Goal: Navigation & Orientation: Find specific page/section

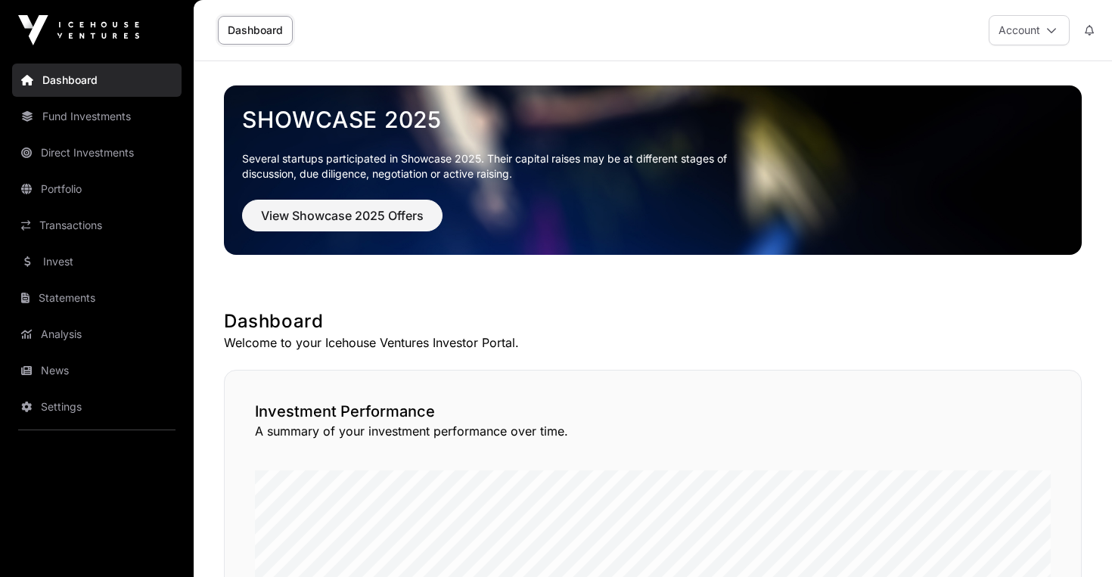
click at [90, 153] on link "Direct Investments" at bounding box center [96, 152] width 169 height 33
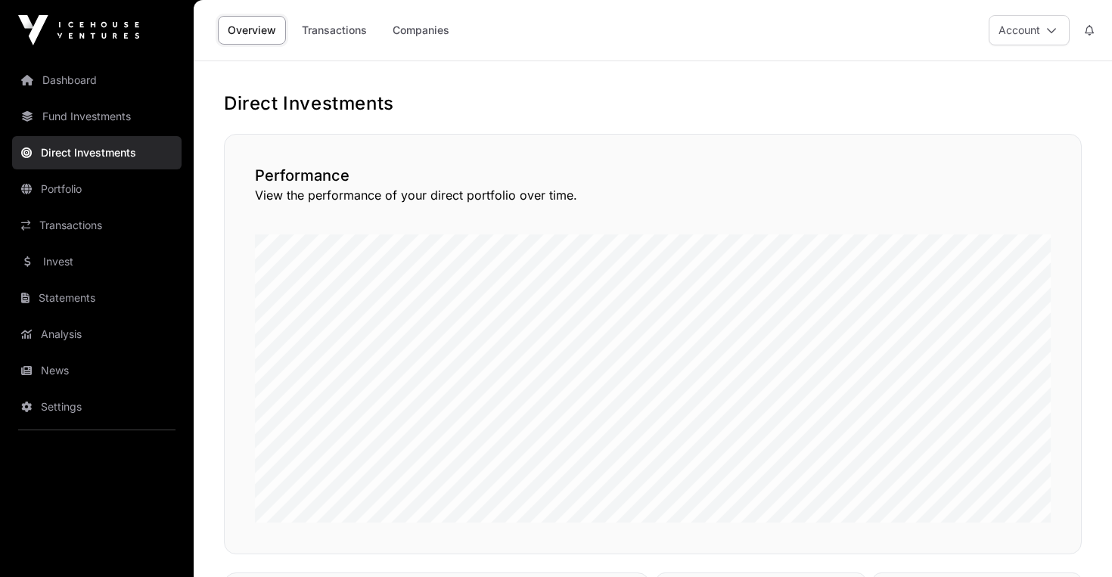
click at [85, 149] on link "Direct Investments" at bounding box center [96, 152] width 169 height 33
click at [82, 124] on link "Fund Investments" at bounding box center [96, 116] width 169 height 33
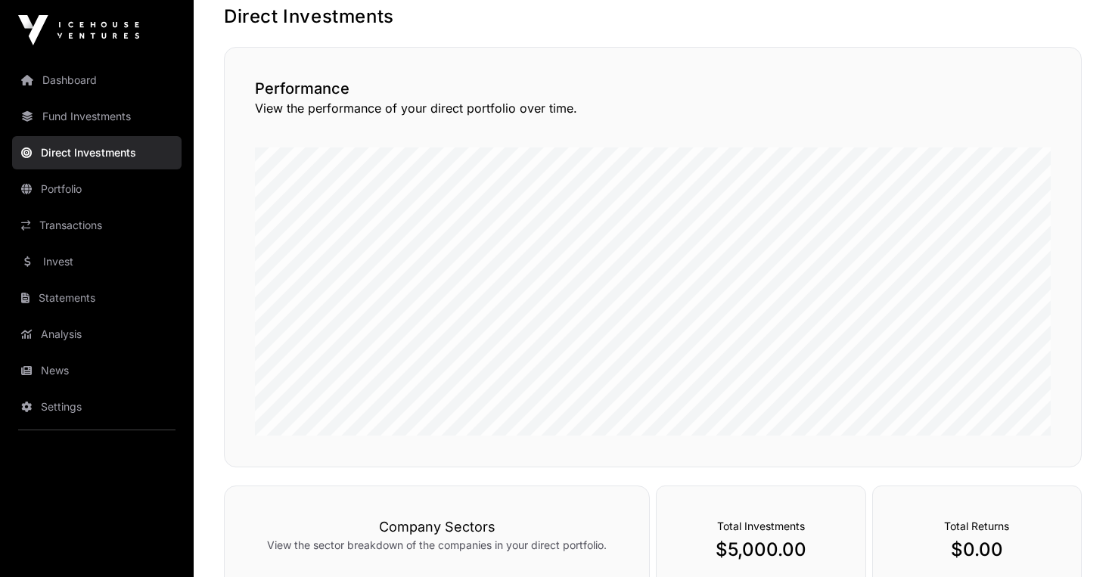
scroll to position [88, 0]
click at [96, 105] on link "Fund Investments" at bounding box center [96, 116] width 169 height 33
click at [67, 192] on link "Portfolio" at bounding box center [96, 188] width 169 height 33
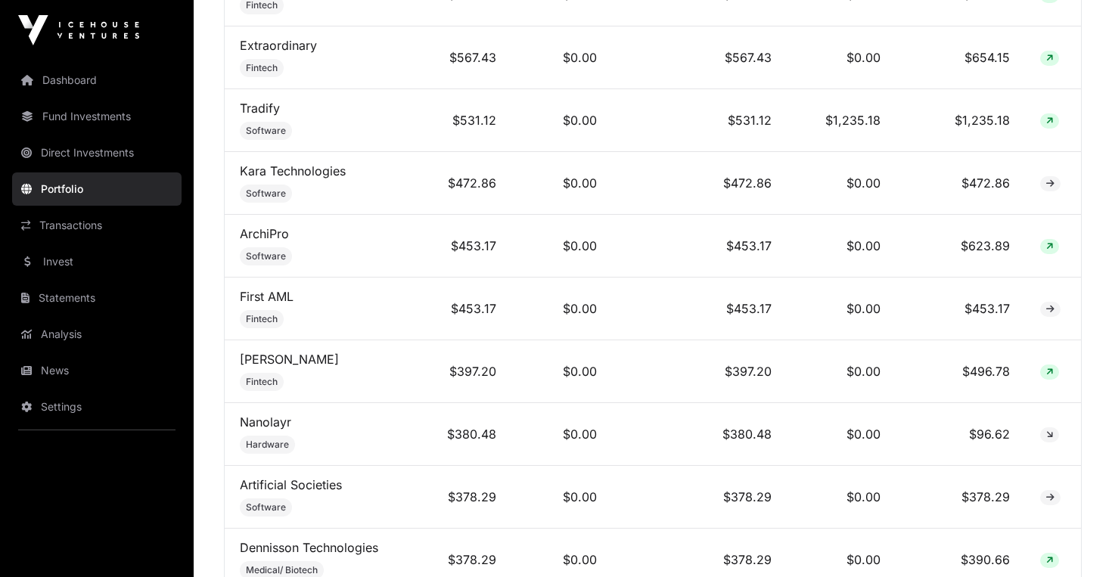
scroll to position [2099, 0]
click at [1051, 303] on icon at bounding box center [1050, 307] width 8 height 9
click at [313, 290] on td "First AML Fintech" at bounding box center [318, 307] width 187 height 63
click at [258, 314] on span "Fintech" at bounding box center [262, 318] width 32 height 12
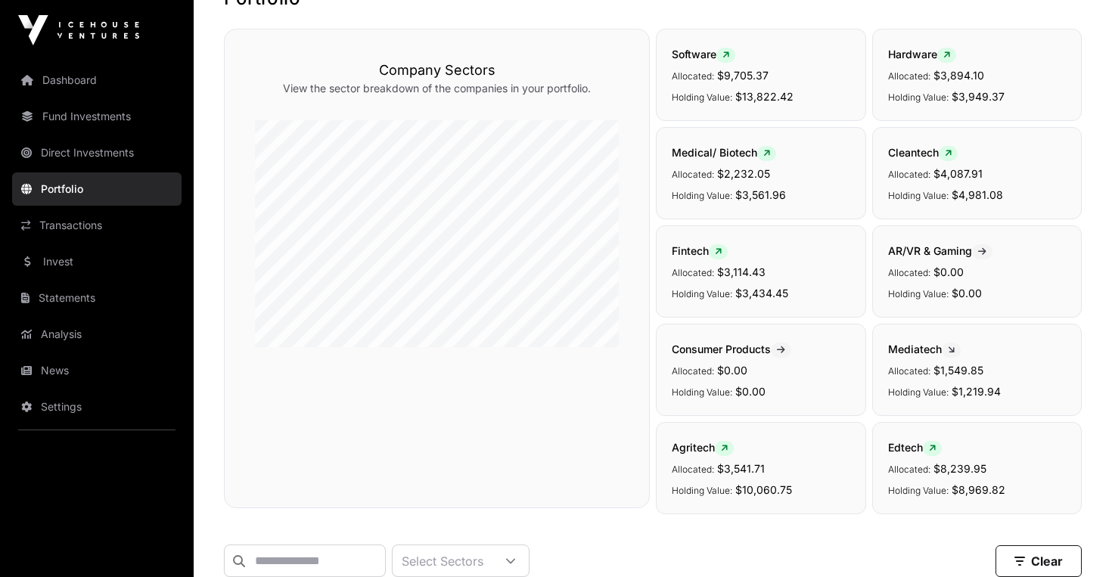
scroll to position [0, 0]
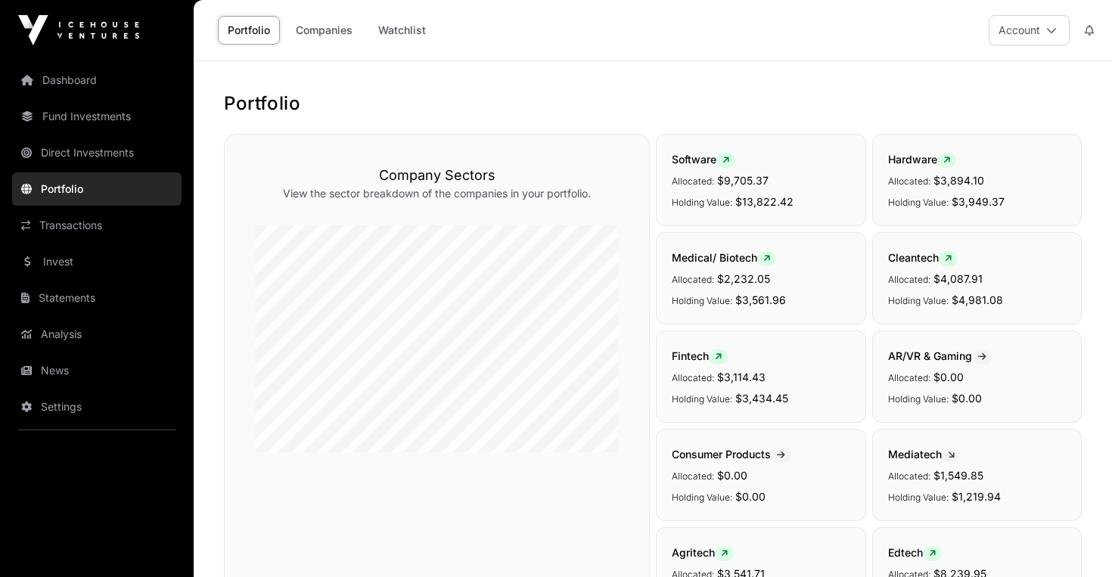
click at [237, 26] on link "Portfolio" at bounding box center [249, 30] width 62 height 29
click at [84, 70] on link "Dashboard" at bounding box center [96, 80] width 169 height 33
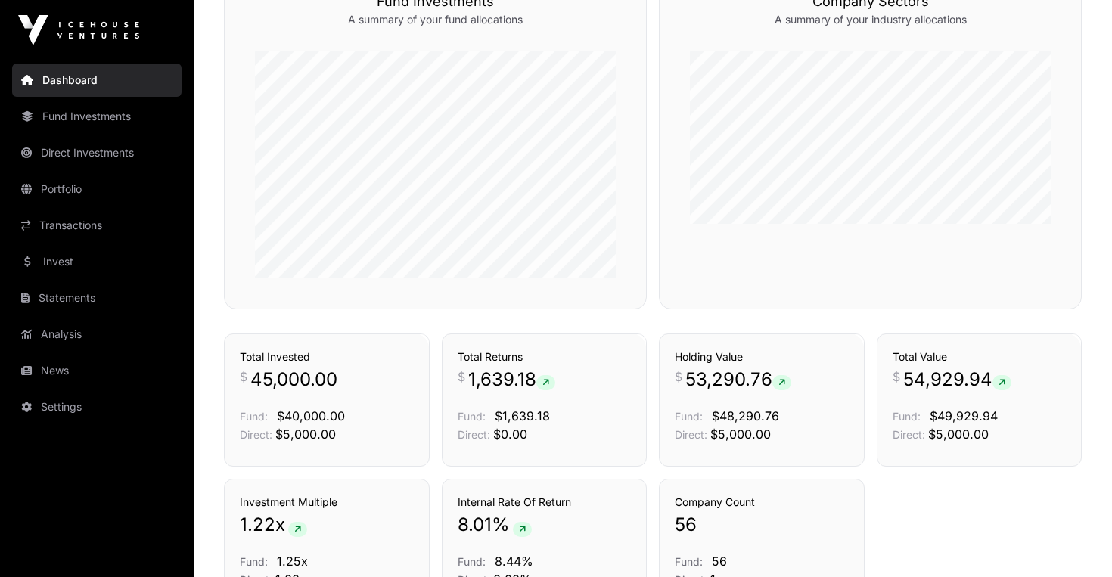
scroll to position [1010, 0]
